Goal: Task Accomplishment & Management: Manage account settings

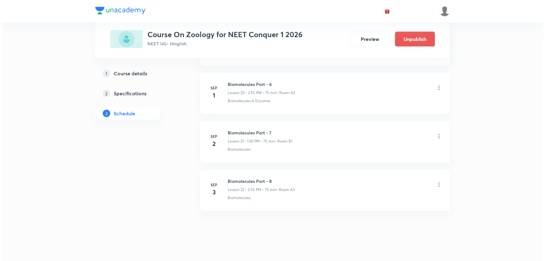
scroll to position [1303, 0]
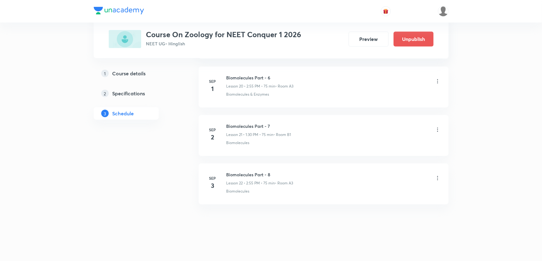
click at [436, 176] on icon at bounding box center [438, 178] width 6 height 6
click at [383, 192] on p "Edit" at bounding box center [380, 192] width 8 height 7
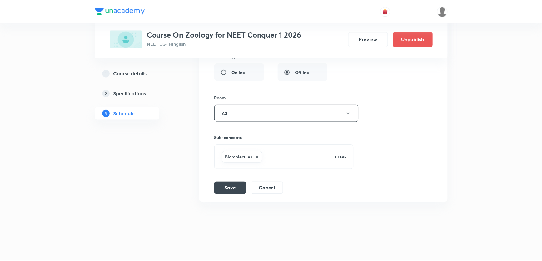
scroll to position [1256, 0]
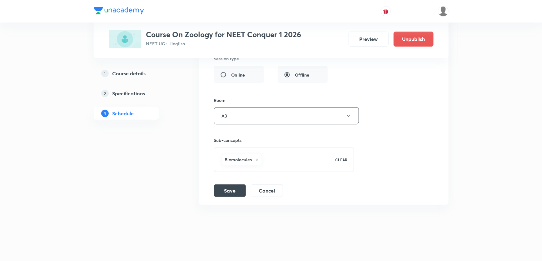
click at [259, 156] on div "Biomolecules" at bounding box center [242, 160] width 40 height 12
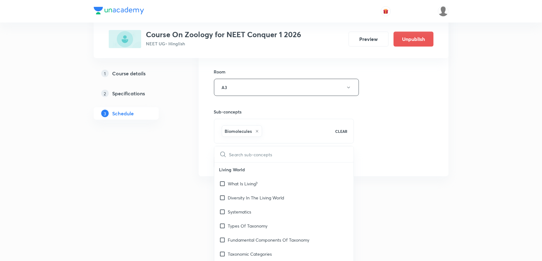
click at [259, 128] on div "Biomolecules" at bounding box center [242, 131] width 40 height 12
click at [256, 129] on icon at bounding box center [257, 131] width 4 height 4
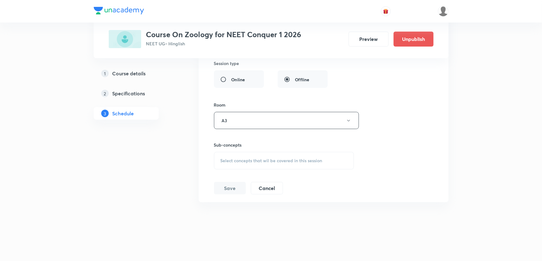
scroll to position [1249, 0]
click at [237, 157] on div "Select concepts that wil be covered in this session" at bounding box center [284, 162] width 140 height 17
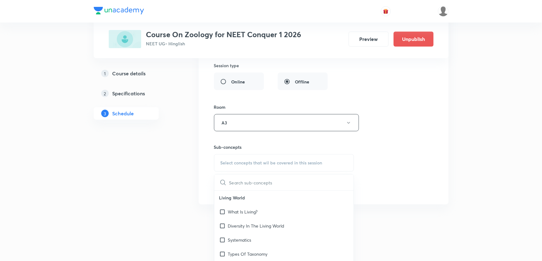
scroll to position [1284, 0]
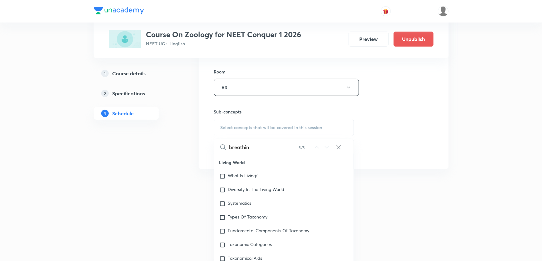
type input "breathing"
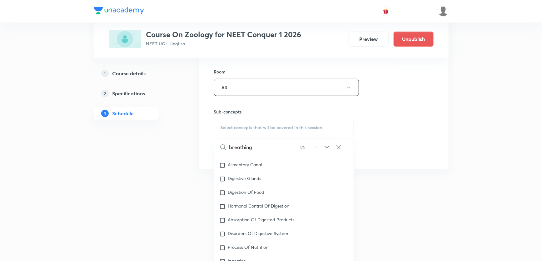
scroll to position [2399, 0]
click at [257, 233] on span "Mechanism Of" at bounding box center [242, 233] width 29 height 6
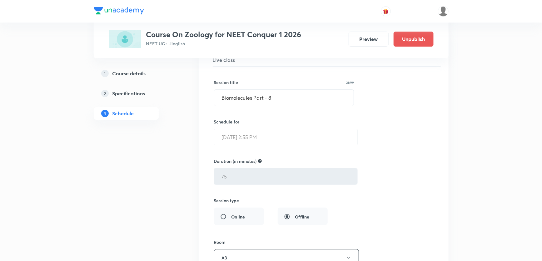
scroll to position [1057, 0]
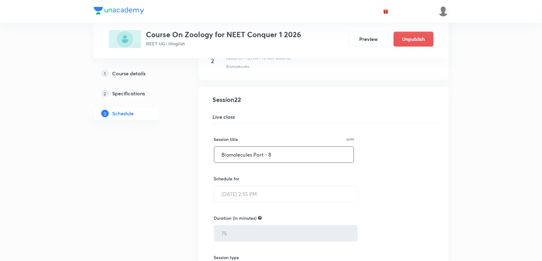
click at [279, 156] on input "Biomolecules Part - 8" at bounding box center [284, 155] width 140 height 16
drag, startPoint x: 252, startPoint y: 156, endPoint x: 199, endPoint y: 156, distance: 53.4
click at [199, 156] on li "Biomolecules Part - 8 Lesson 22 • Room A3 Biomolecules Session 22 Live class Se…" at bounding box center [324, 245] width 250 height 316
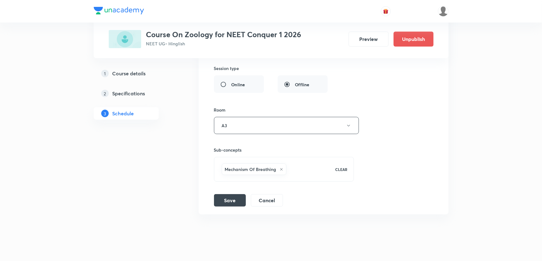
scroll to position [1256, 0]
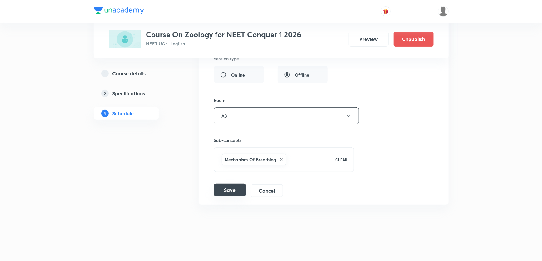
type input "Breathing & Exchange Of Gases Part -1"
click at [224, 186] on button "Save" at bounding box center [230, 190] width 32 height 12
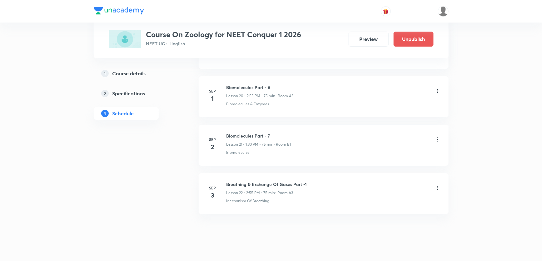
scroll to position [1016, 0]
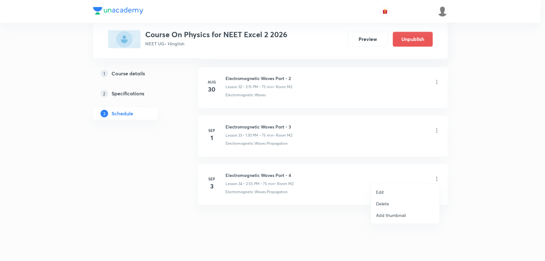
click at [388, 191] on li "Edit" at bounding box center [405, 192] width 68 height 12
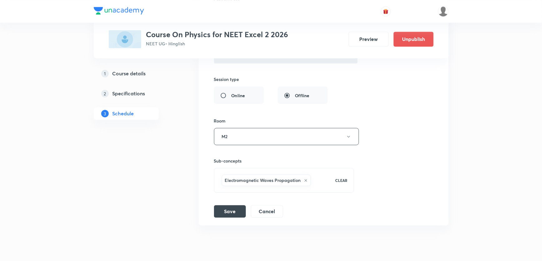
scroll to position [1808, 0]
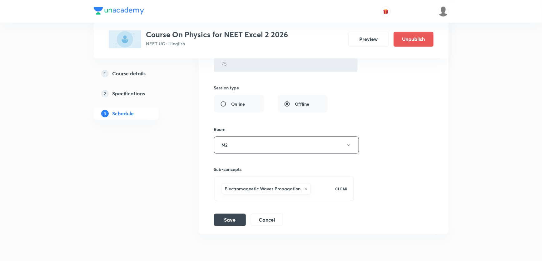
click at [304, 187] on icon at bounding box center [306, 189] width 4 height 4
click at [249, 182] on span "Select concepts that wil be covered in this session" at bounding box center [272, 184] width 102 height 5
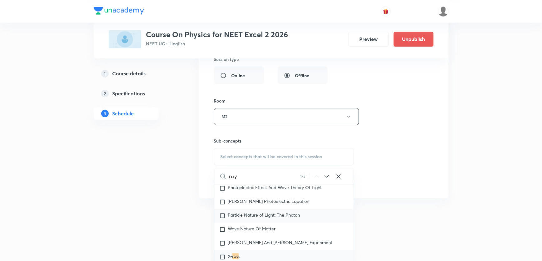
scroll to position [7965, 0]
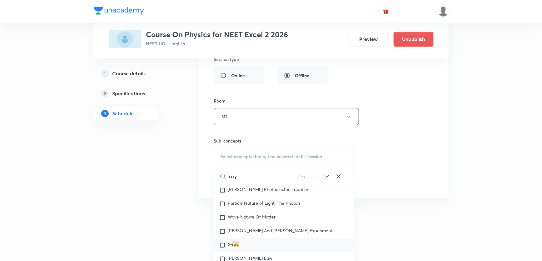
type input "ray"
click at [239, 241] on span "s" at bounding box center [240, 244] width 2 height 6
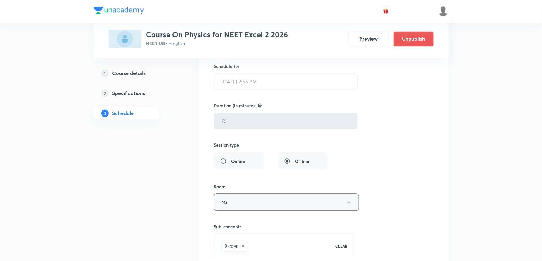
scroll to position [1694, 0]
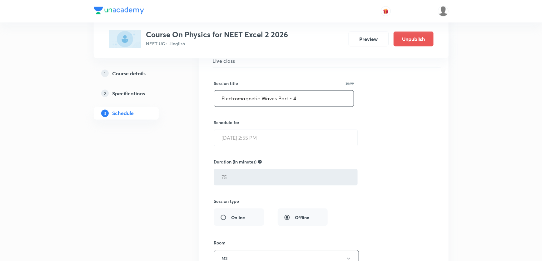
click at [315, 102] on input "Electromagnetic Waves Part - 4" at bounding box center [284, 99] width 140 height 16
drag, startPoint x: 277, startPoint y: 96, endPoint x: 179, endPoint y: 101, distance: 98.8
click at [274, 98] on input "Ray Optics Part -" at bounding box center [284, 99] width 140 height 16
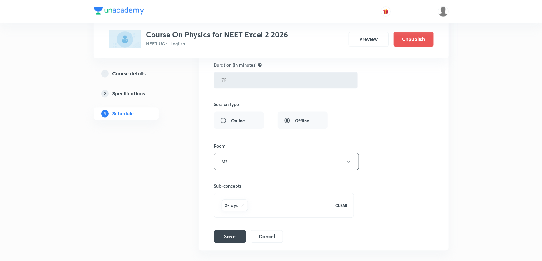
scroll to position [1836, 0]
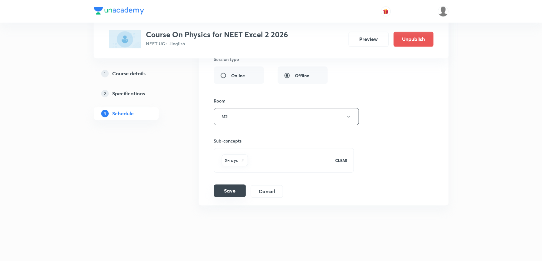
type input "Ray Optics Part - 1"
click at [228, 187] on button "Save" at bounding box center [230, 190] width 32 height 12
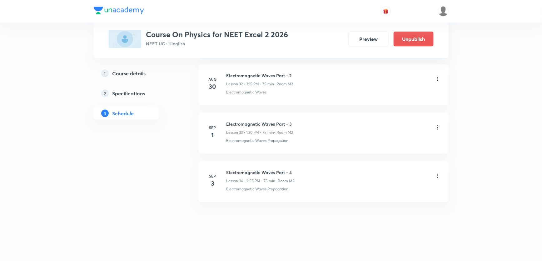
scroll to position [1597, 0]
click at [213, 188] on h4 "3" at bounding box center [213, 186] width 12 height 9
click at [238, 181] on p "Lesson 34 • 2:55 PM • 75 min" at bounding box center [251, 184] width 49 height 6
